Goal: Register for event/course

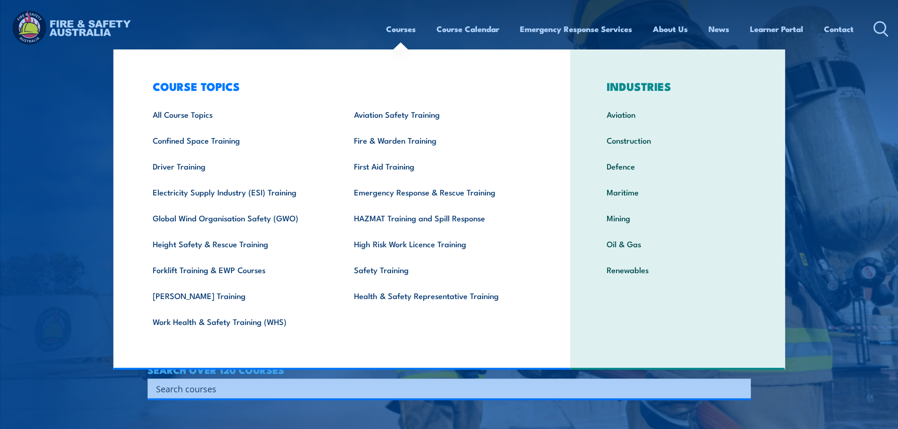
click at [392, 31] on link "Courses" at bounding box center [401, 28] width 30 height 25
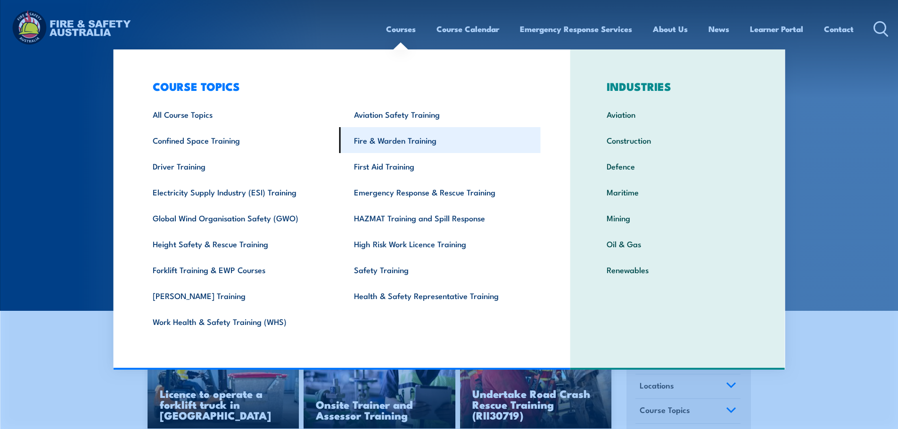
click at [392, 142] on link "Fire & Warden Training" at bounding box center [439, 140] width 201 height 26
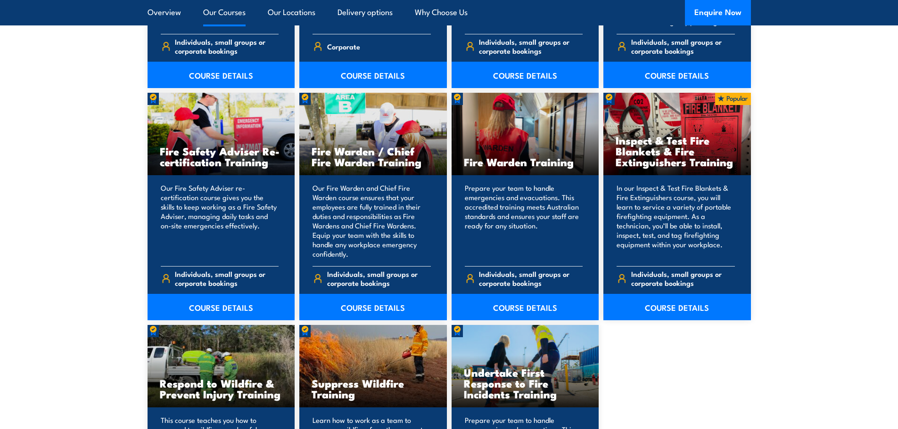
scroll to position [1178, 0]
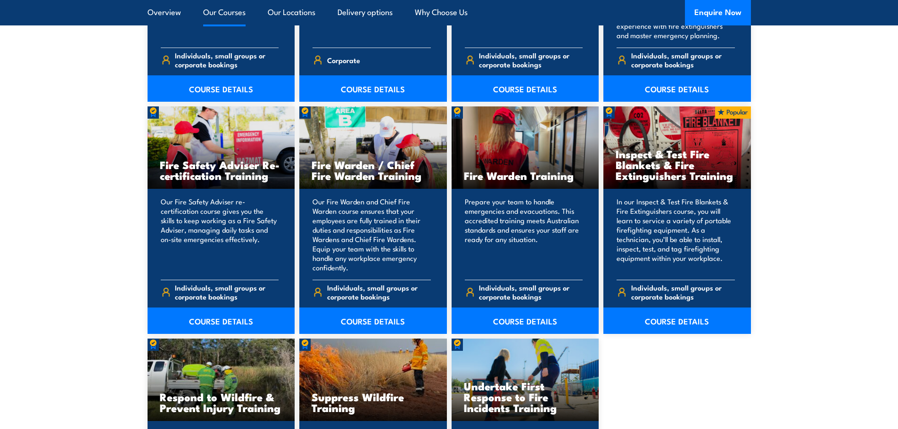
drag, startPoint x: 813, startPoint y: 115, endPoint x: 769, endPoint y: 10, distance: 114.1
click at [813, 116] on section "15 COURSES [PERSON_NAME] Fire Awareness Training" at bounding box center [449, 87] width 898 height 985
